Goal: Task Accomplishment & Management: Use online tool/utility

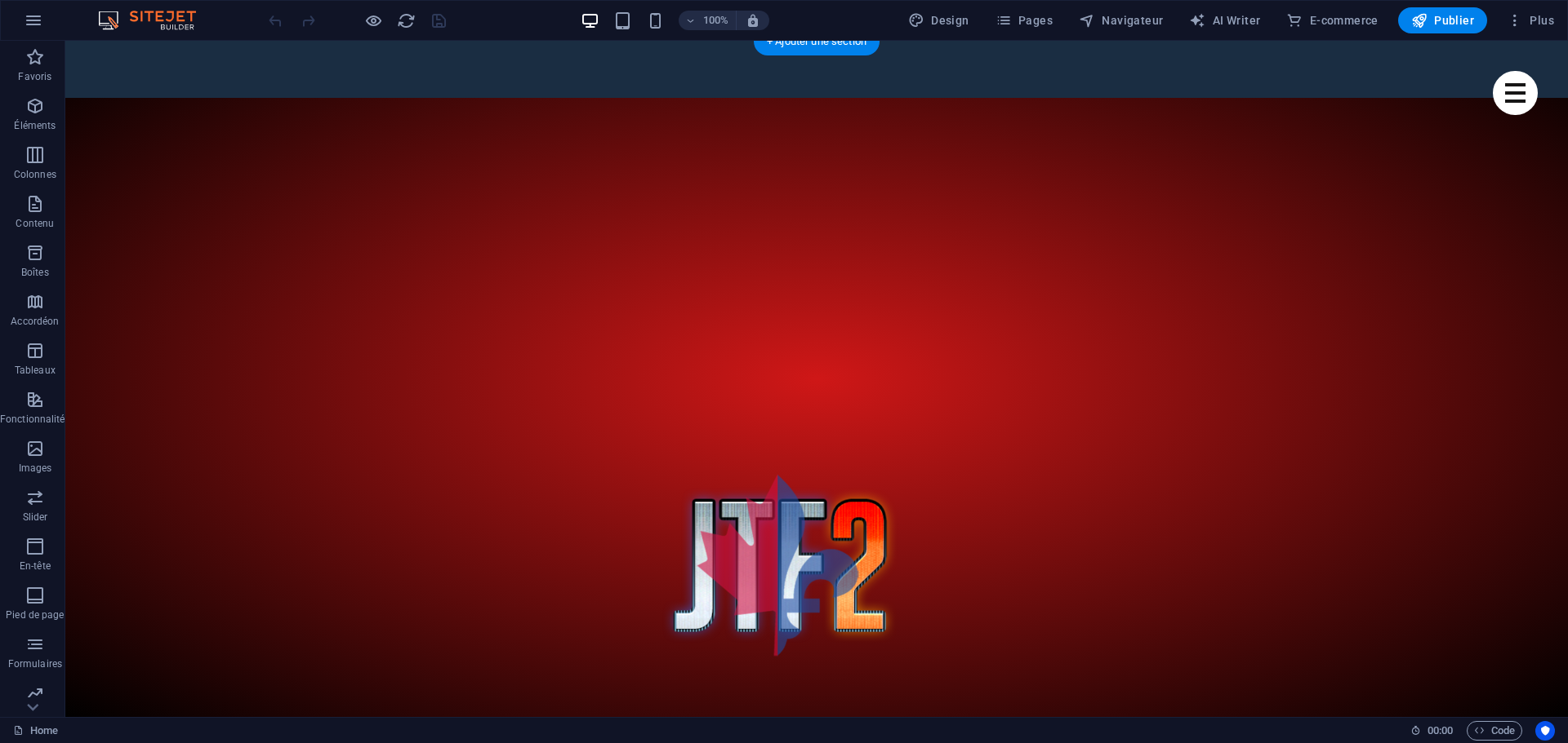
scroll to position [635, 0]
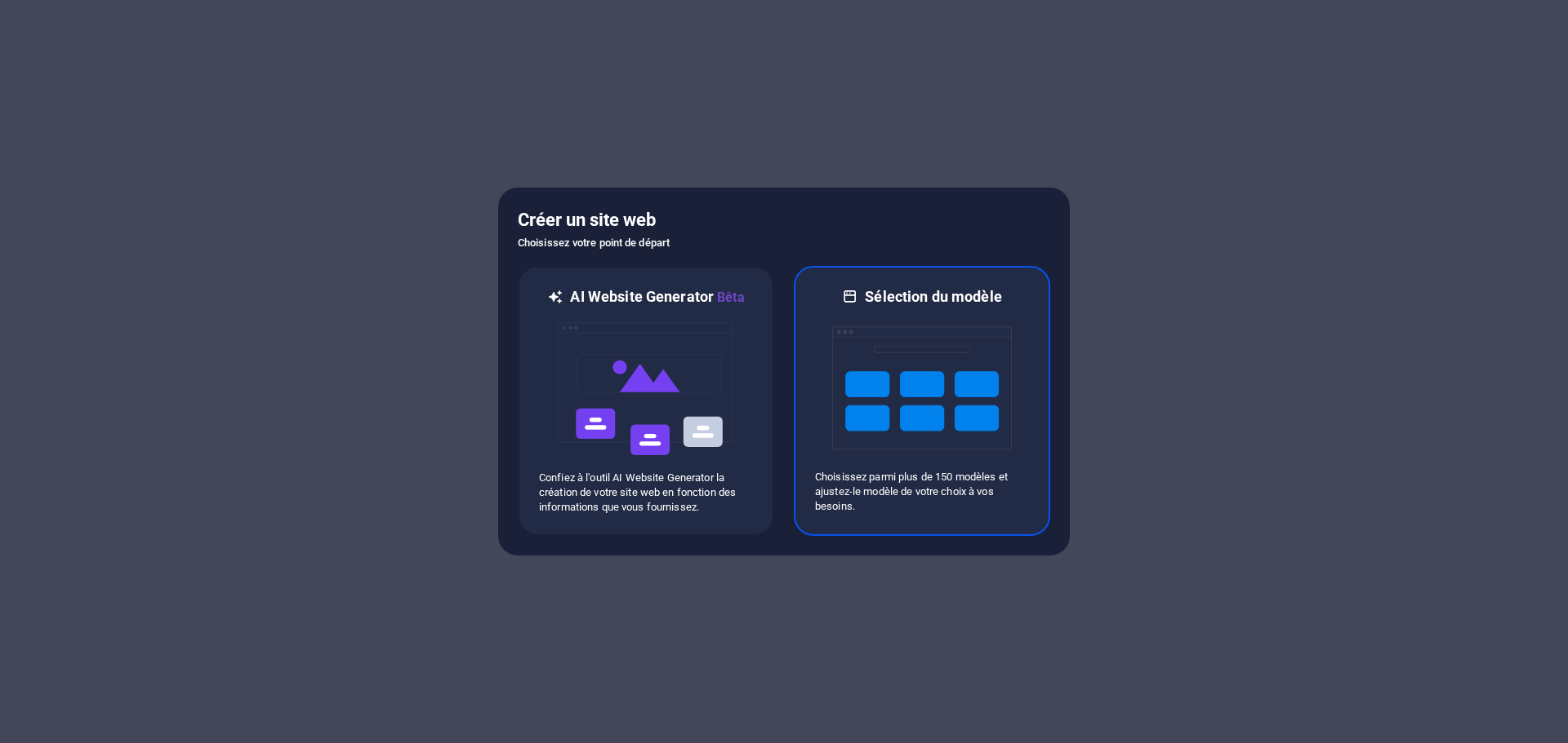
click at [928, 416] on img at bounding box center [921, 388] width 180 height 163
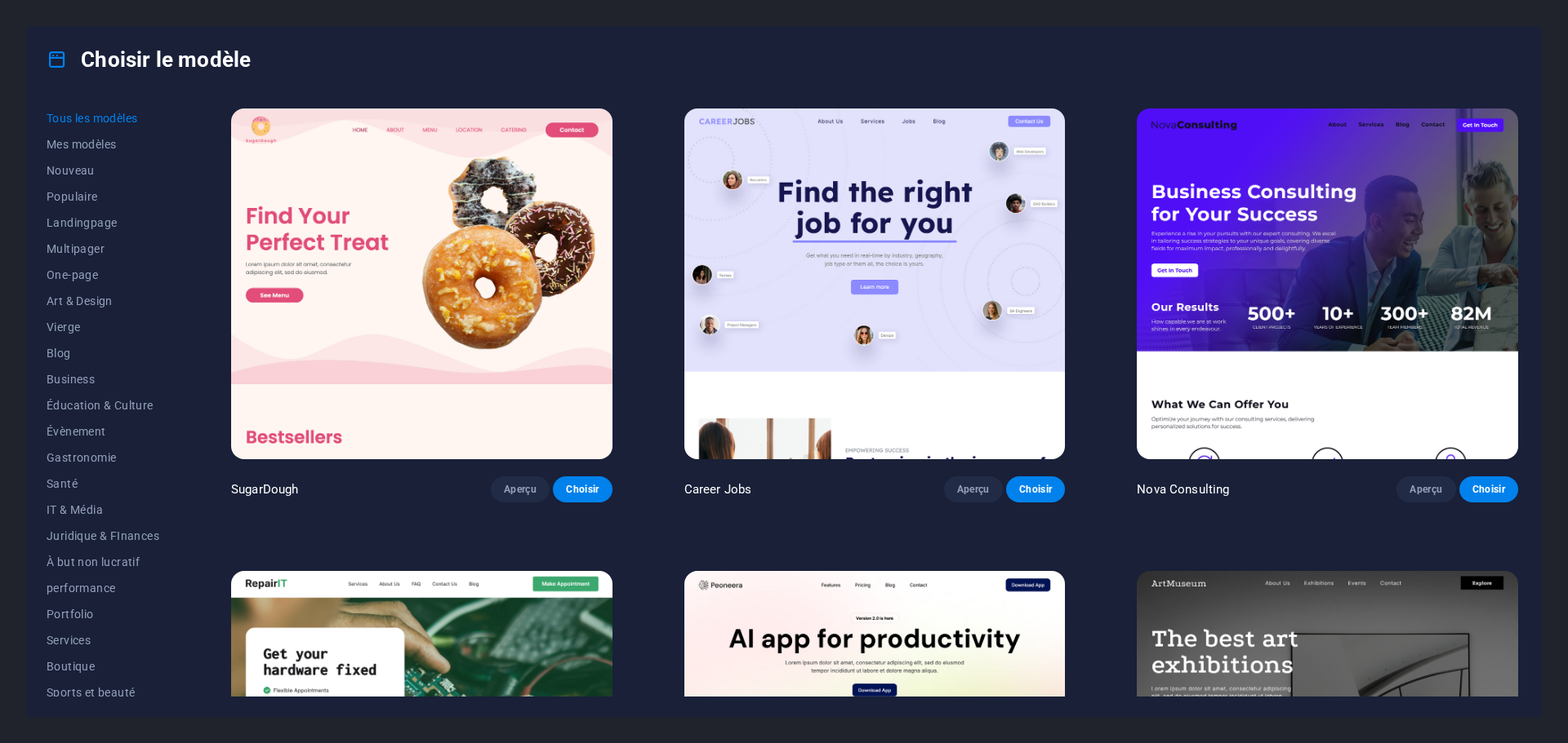
drag, startPoint x: 781, startPoint y: 437, endPoint x: 1502, endPoint y: 193, distance: 761.2
click at [1502, 195] on div "Tous les modèles Mes modèles Nouveau Populaire Landingpage Multipager One-page …" at bounding box center [784, 404] width 1513 height 624
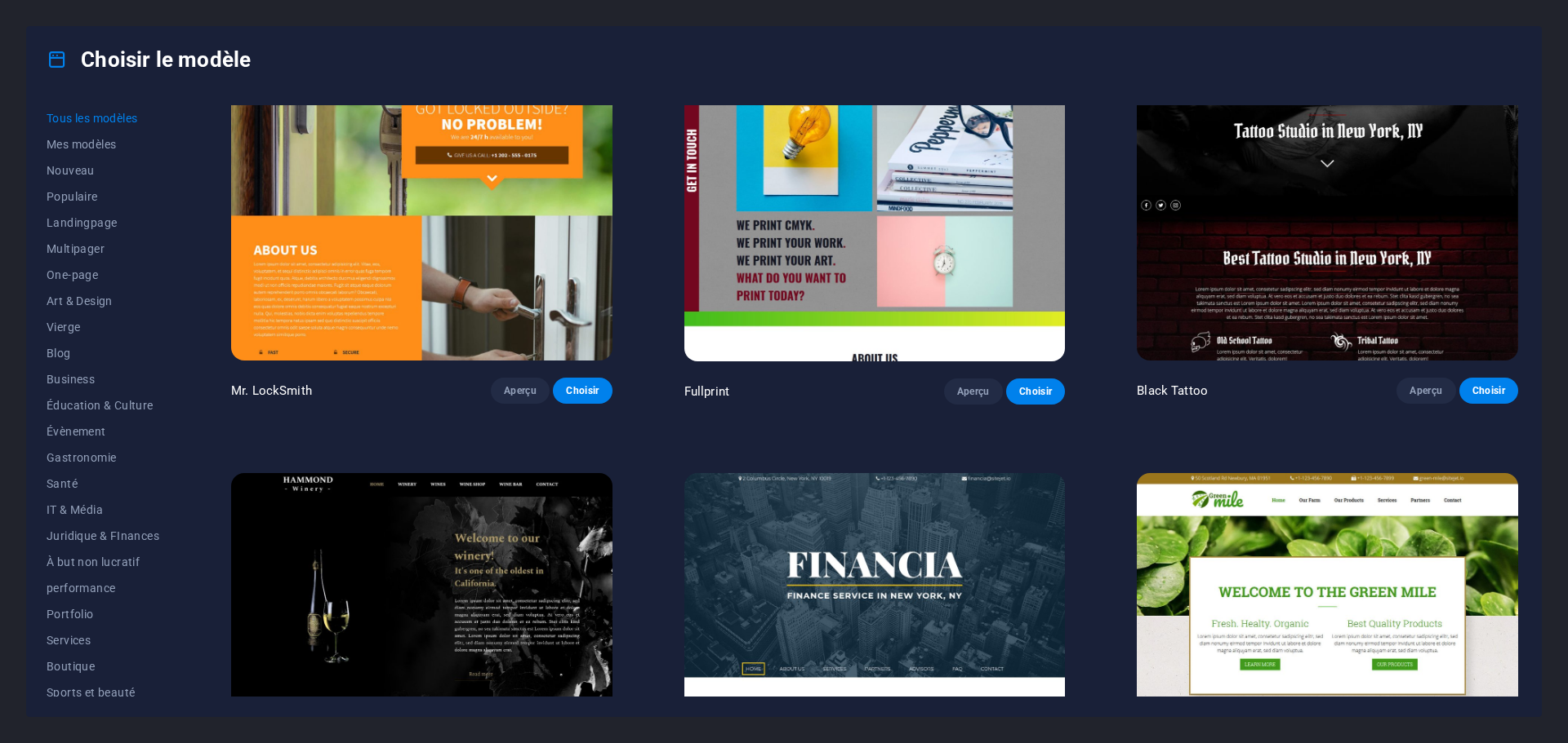
scroll to position [14032, 0]
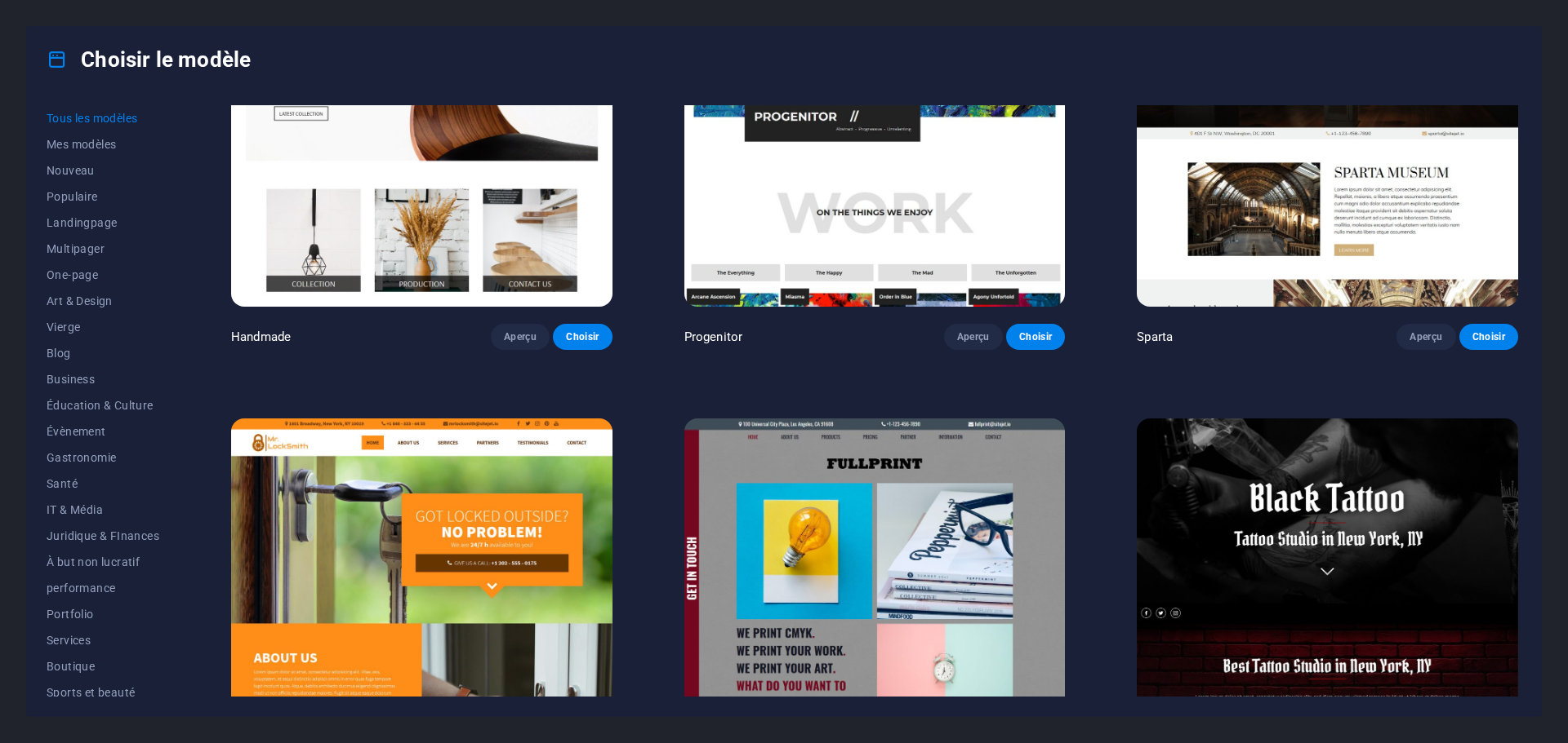
click at [1258, 501] on img at bounding box center [1327, 593] width 381 height 351
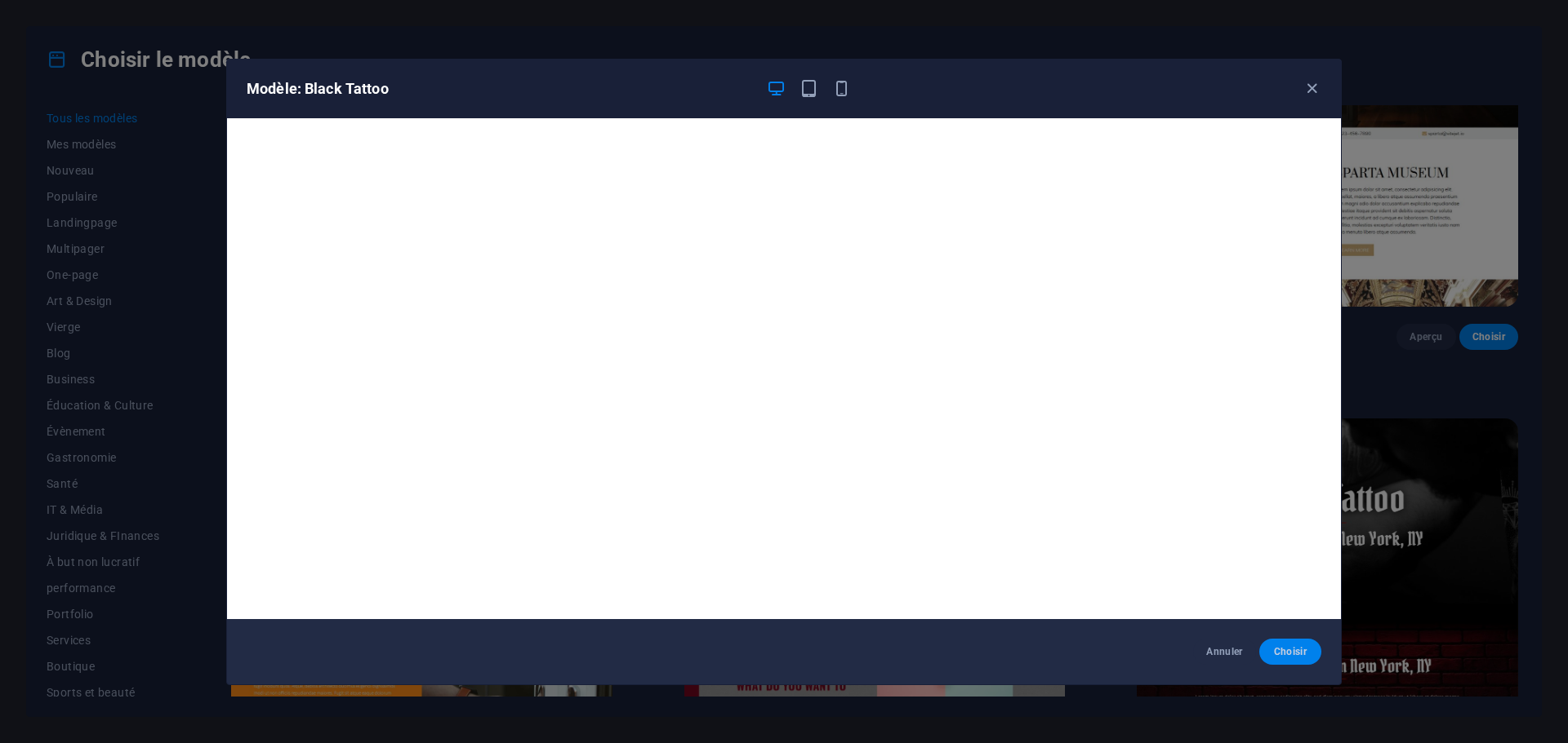
click at [1291, 646] on span "Choisir" at bounding box center [1290, 651] width 36 height 13
